Goal: Entertainment & Leisure: Consume media (video, audio)

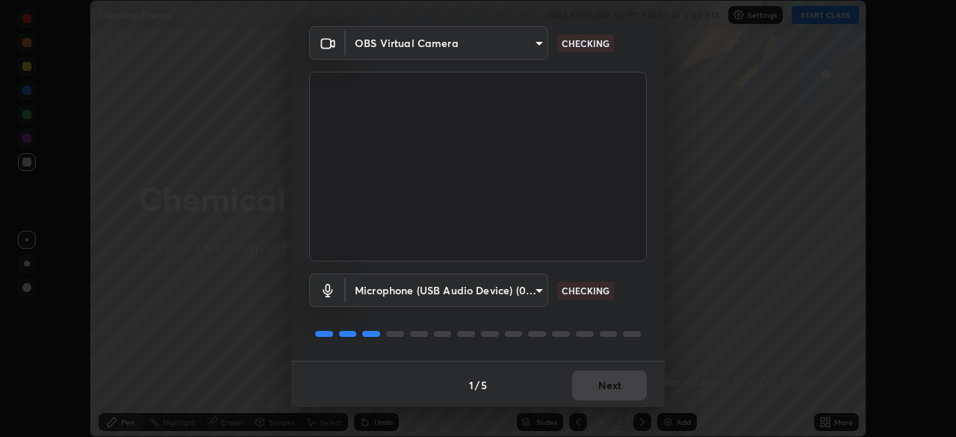
scroll to position [53, 0]
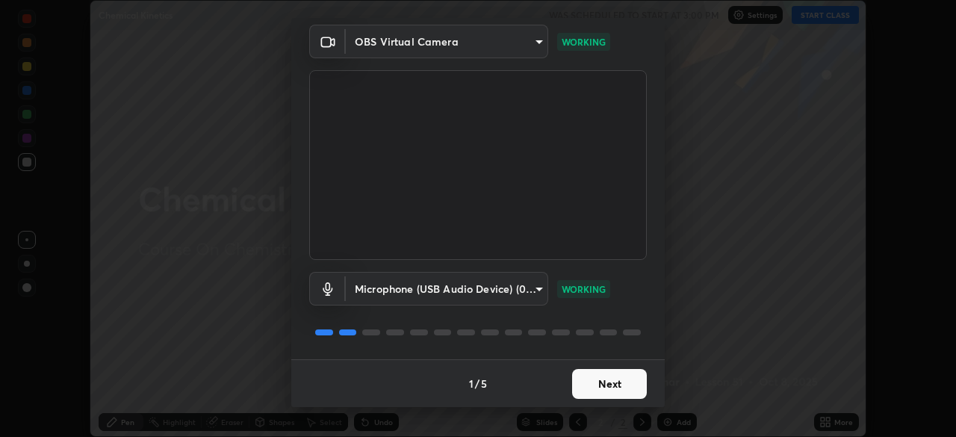
click at [612, 377] on button "Next" at bounding box center [609, 384] width 75 height 30
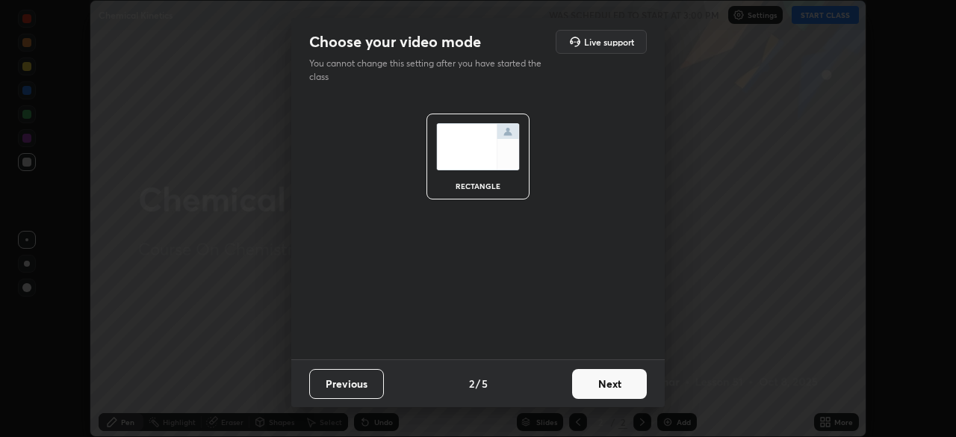
click at [612, 388] on button "Next" at bounding box center [609, 384] width 75 height 30
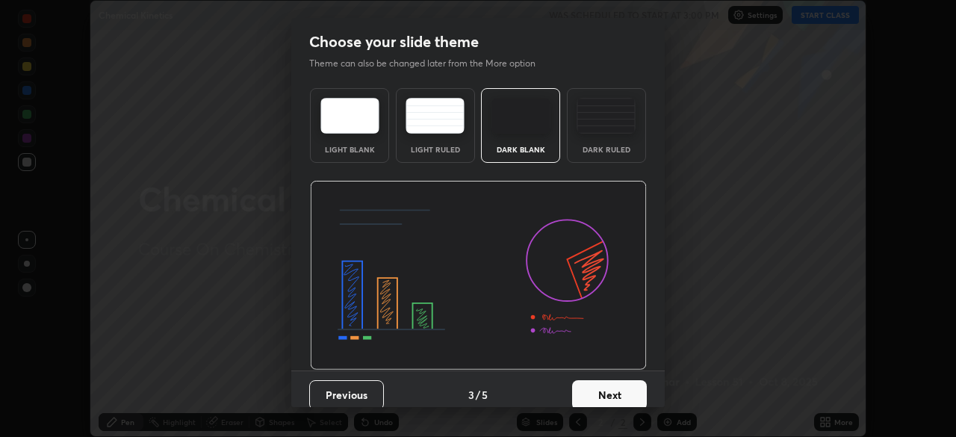
click at [616, 392] on button "Next" at bounding box center [609, 395] width 75 height 30
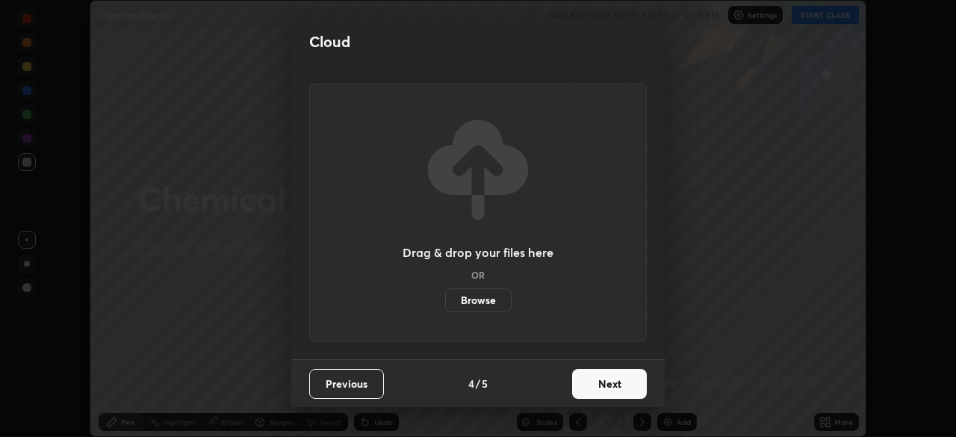
click at [613, 391] on button "Next" at bounding box center [609, 384] width 75 height 30
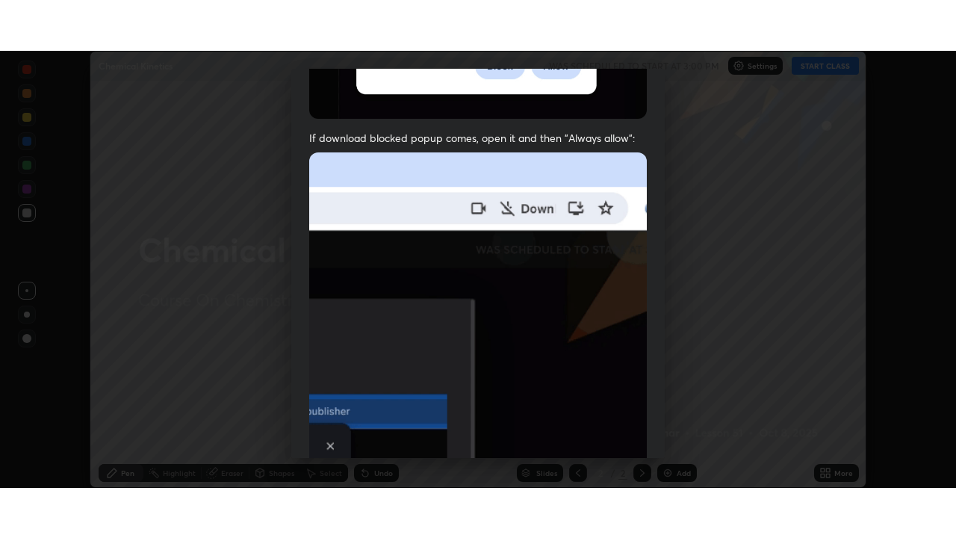
scroll to position [358, 0]
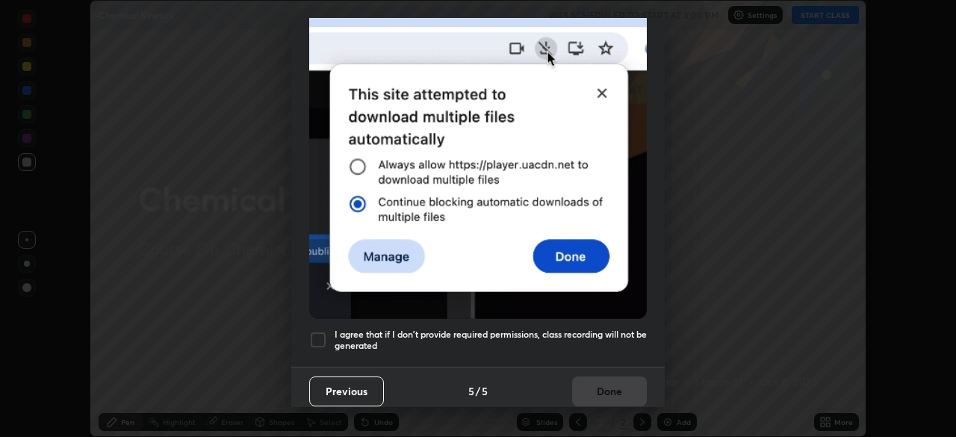
click at [346, 336] on h5 "I agree that if I don't provide required permissions, class recording will not …" at bounding box center [491, 340] width 312 height 23
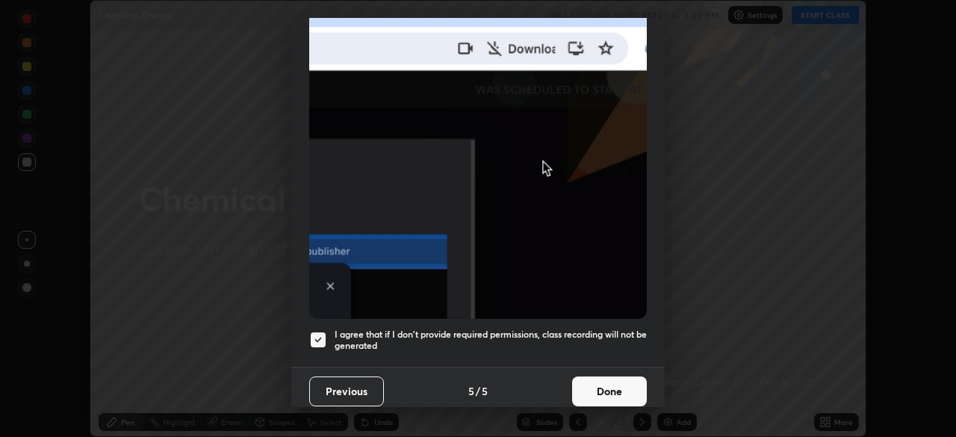
click at [607, 383] on button "Done" at bounding box center [609, 392] width 75 height 30
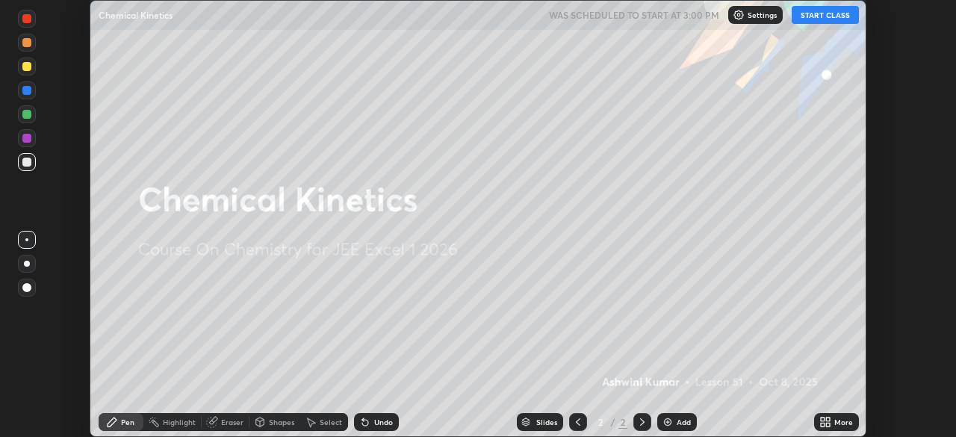
click at [829, 19] on button "START CLASS" at bounding box center [825, 15] width 67 height 18
click at [828, 424] on icon at bounding box center [828, 425] width 4 height 4
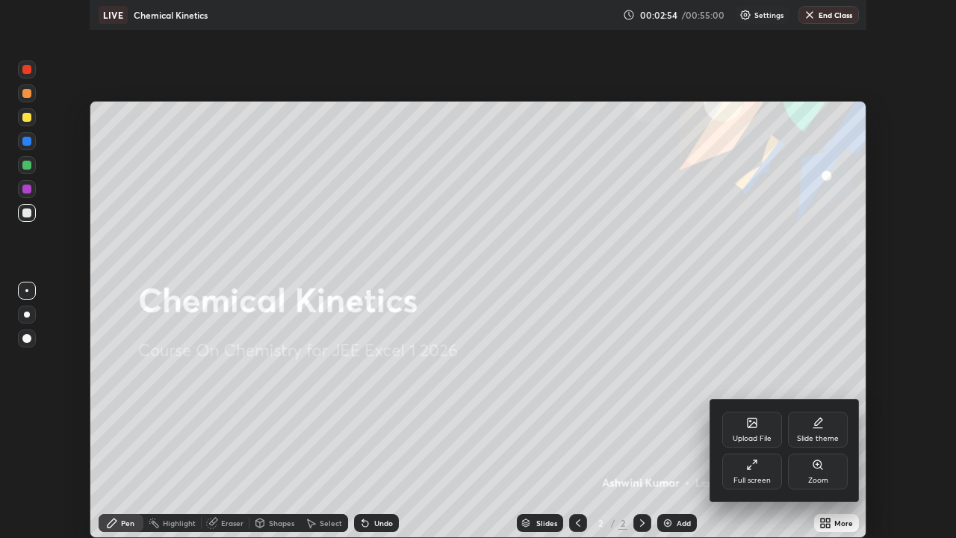
click at [755, 436] on div "Upload File" at bounding box center [752, 438] width 39 height 7
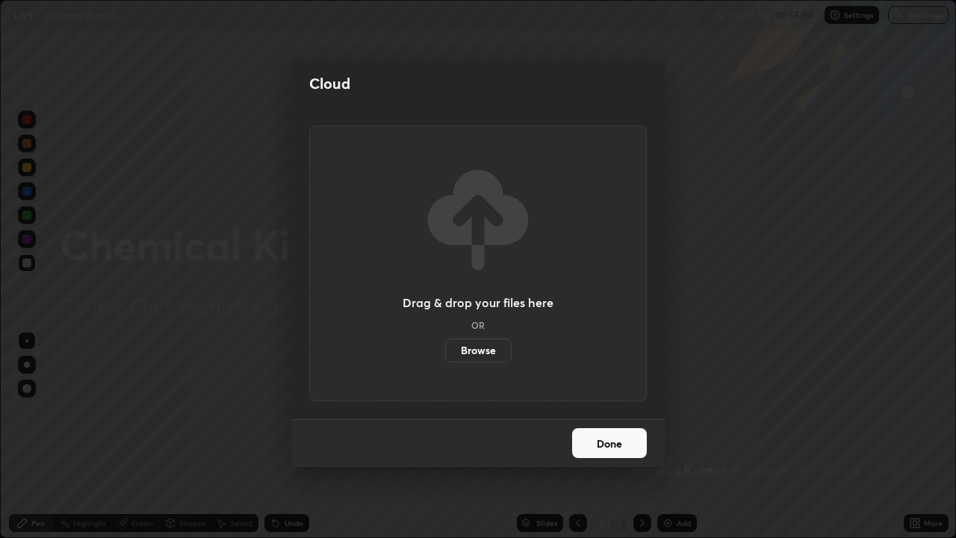
scroll to position [538, 956]
click at [630, 436] on button "Done" at bounding box center [609, 443] width 75 height 30
